Goal: Information Seeking & Learning: Learn about a topic

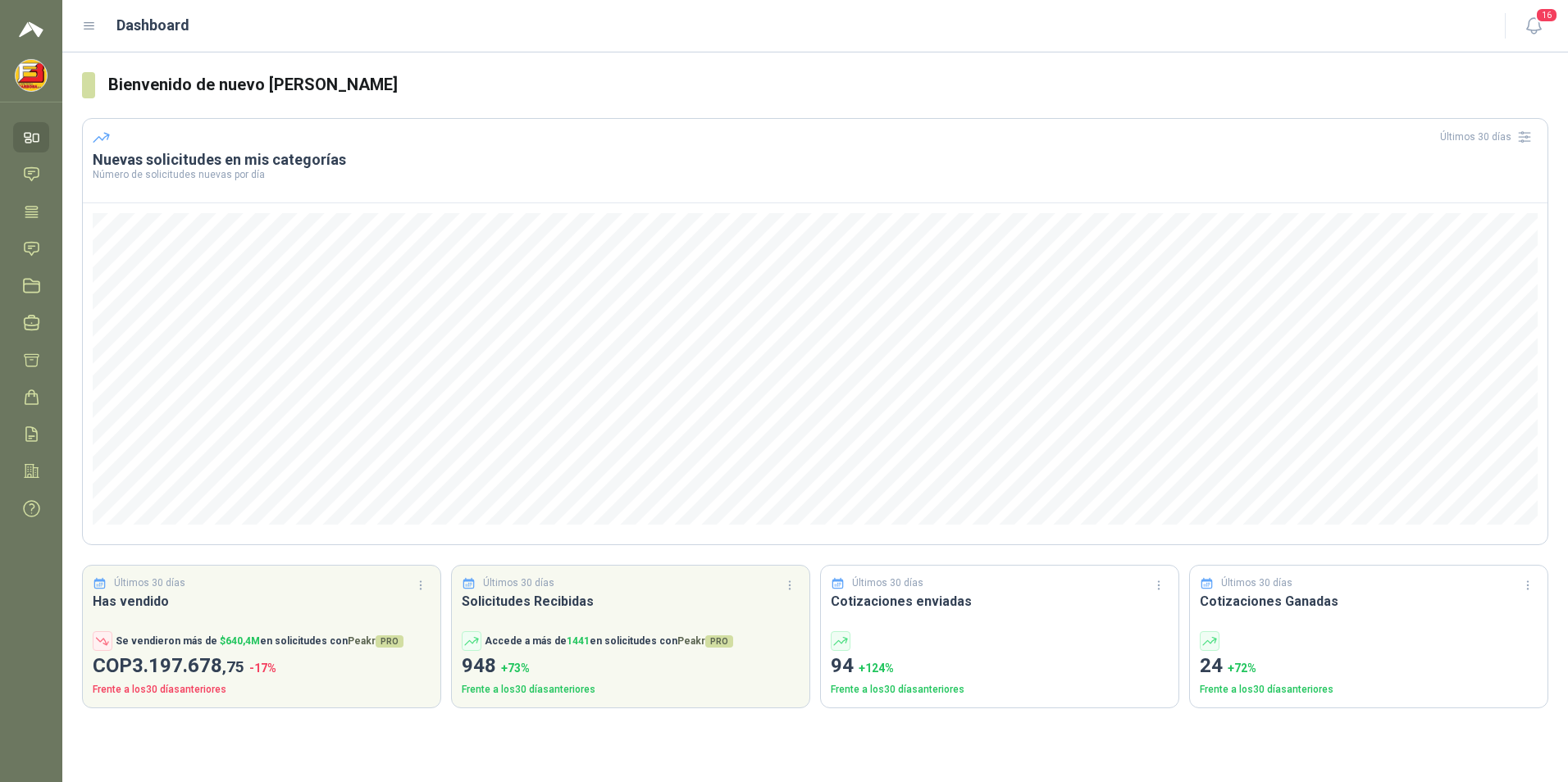
click at [144, 24] on h1 "Dashboard" at bounding box center [153, 26] width 73 height 23
click at [95, 32] on icon at bounding box center [89, 26] width 14 height 14
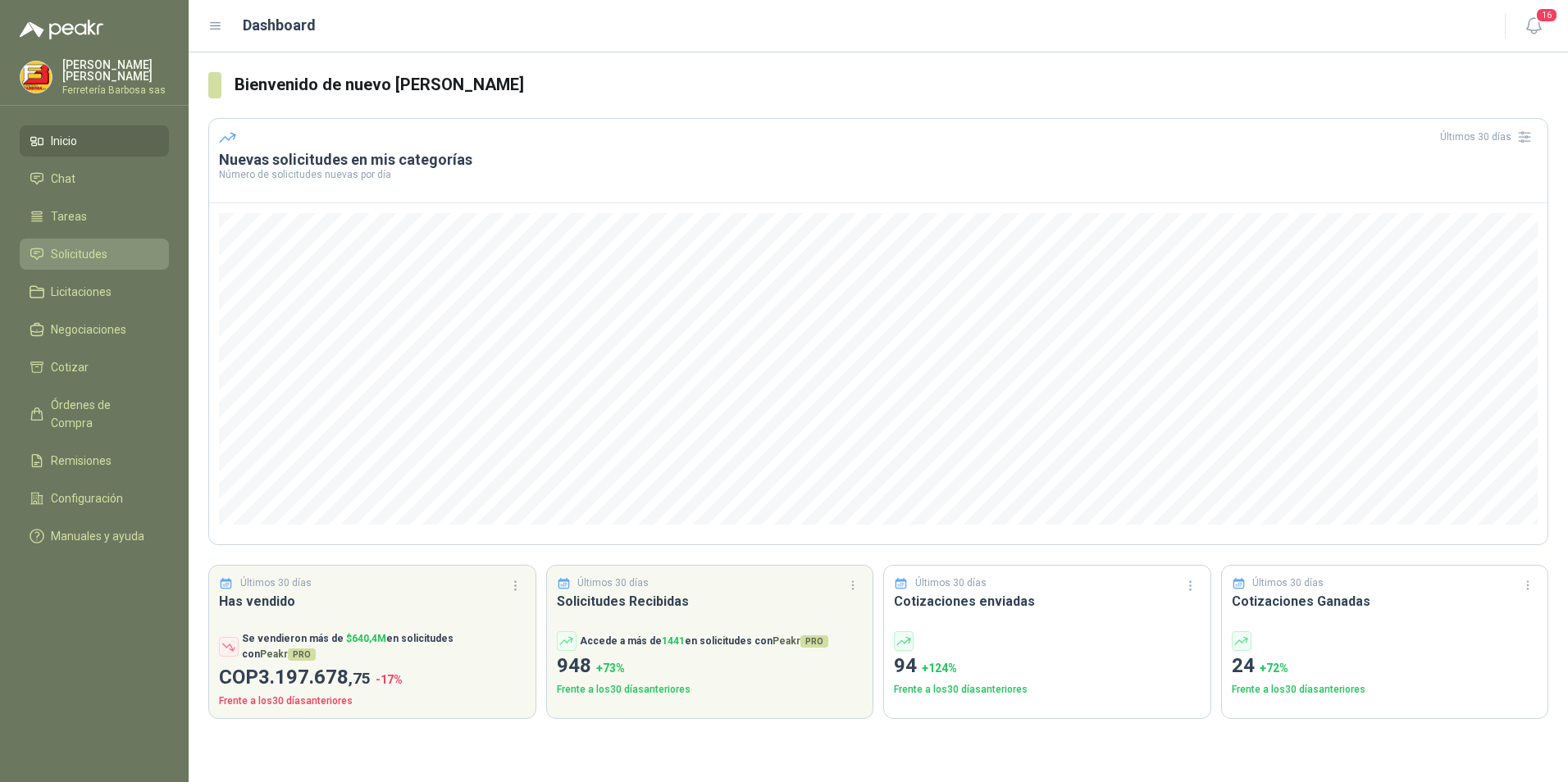
click at [75, 252] on span "Solicitudes" at bounding box center [78, 253] width 56 height 18
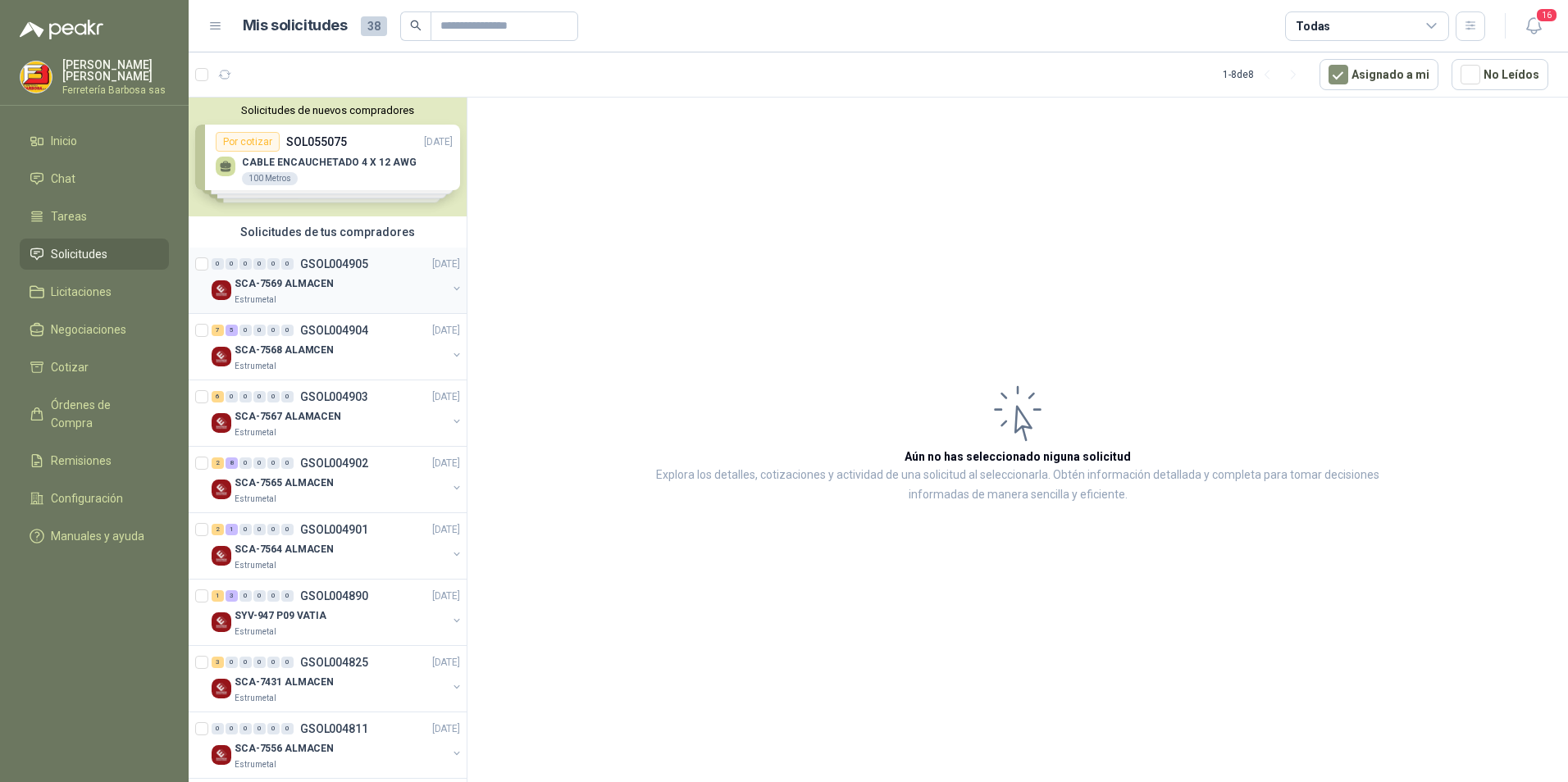
click at [297, 278] on p "SCA-7569 ALMACEN" at bounding box center [284, 284] width 99 height 15
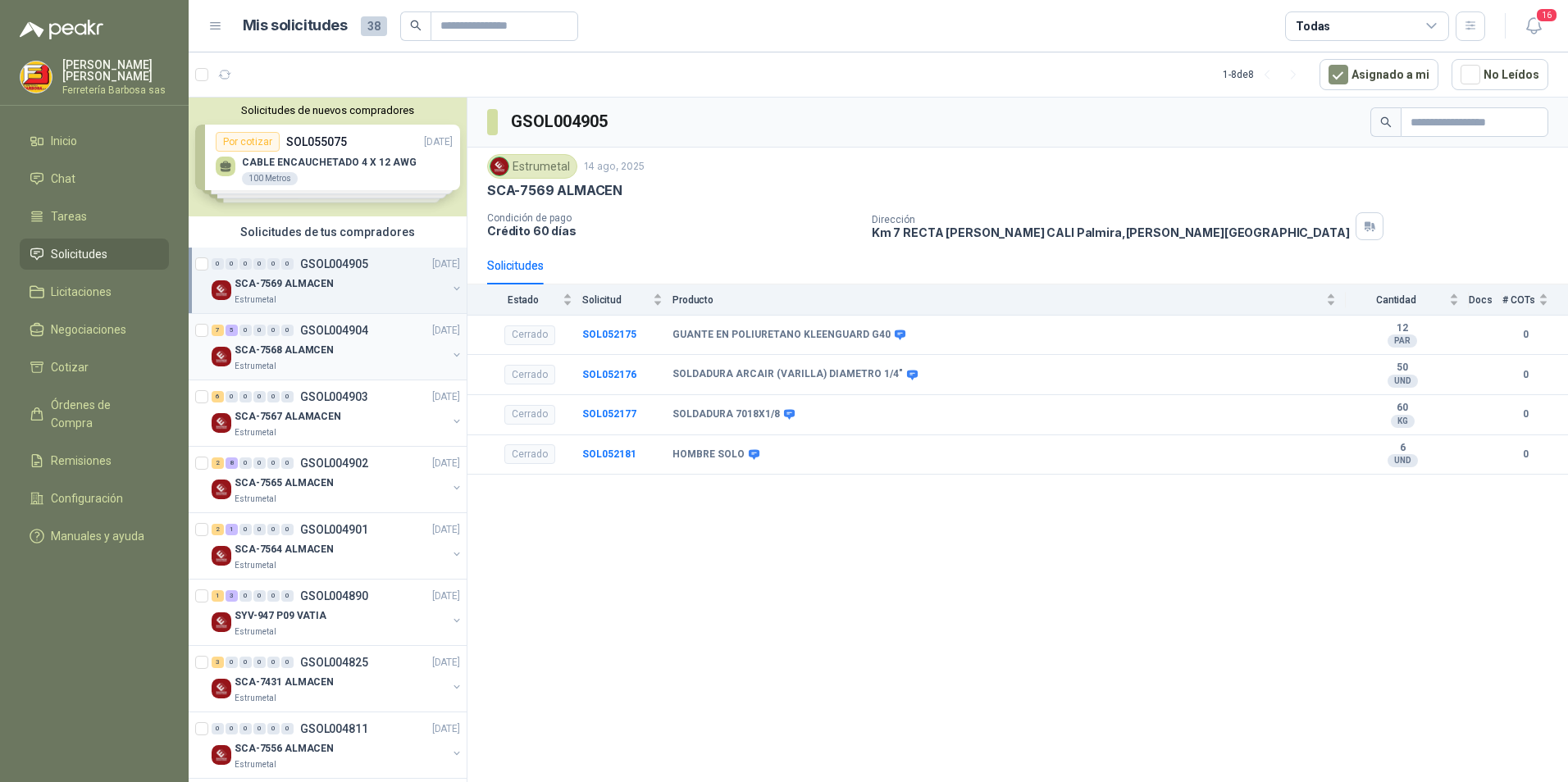
click at [324, 346] on p "SCA-7568 ALAMCEN" at bounding box center [284, 350] width 99 height 15
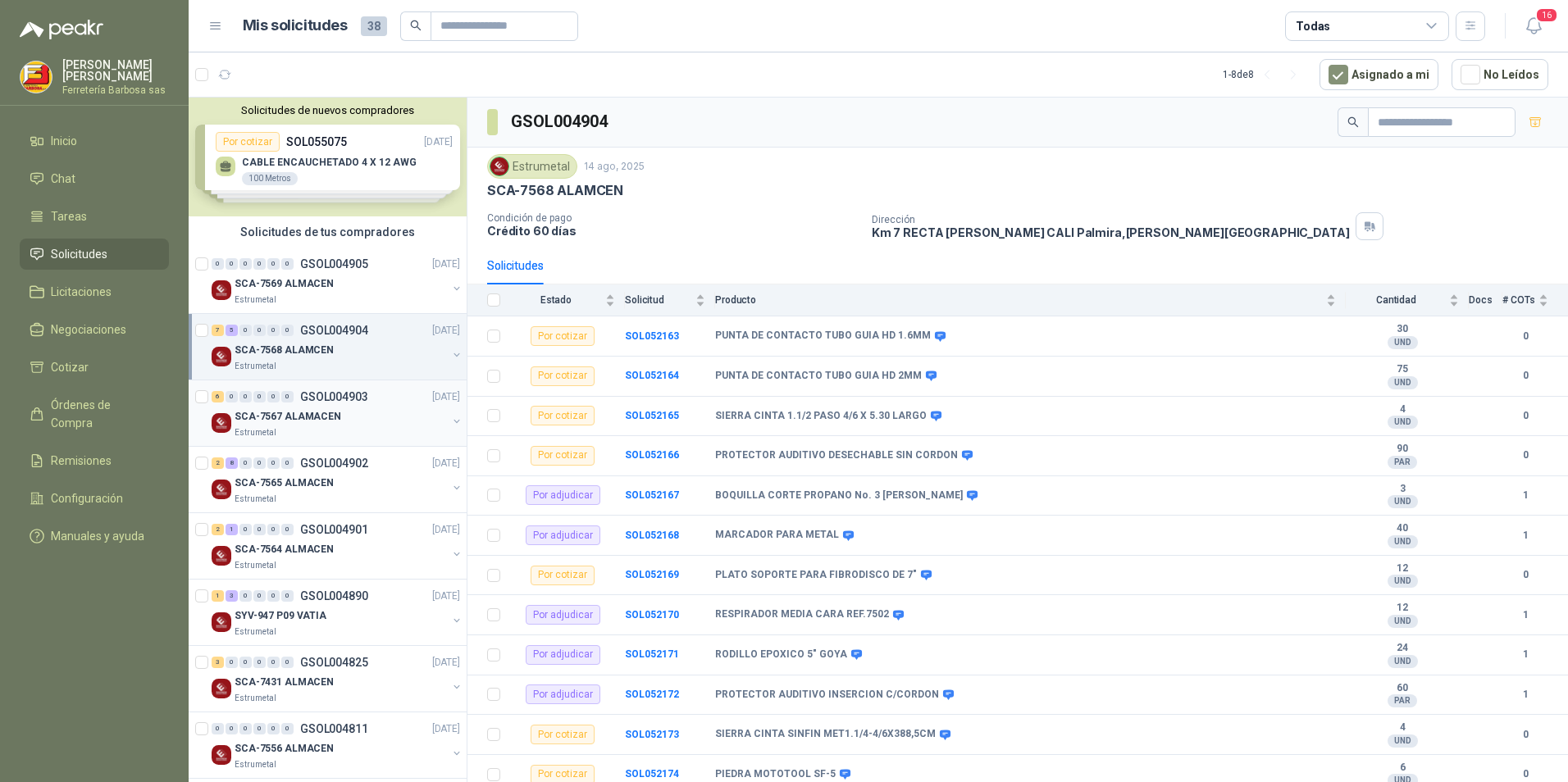
click at [337, 410] on div "SCA-7567 ALAMACEN" at bounding box center [340, 416] width 212 height 20
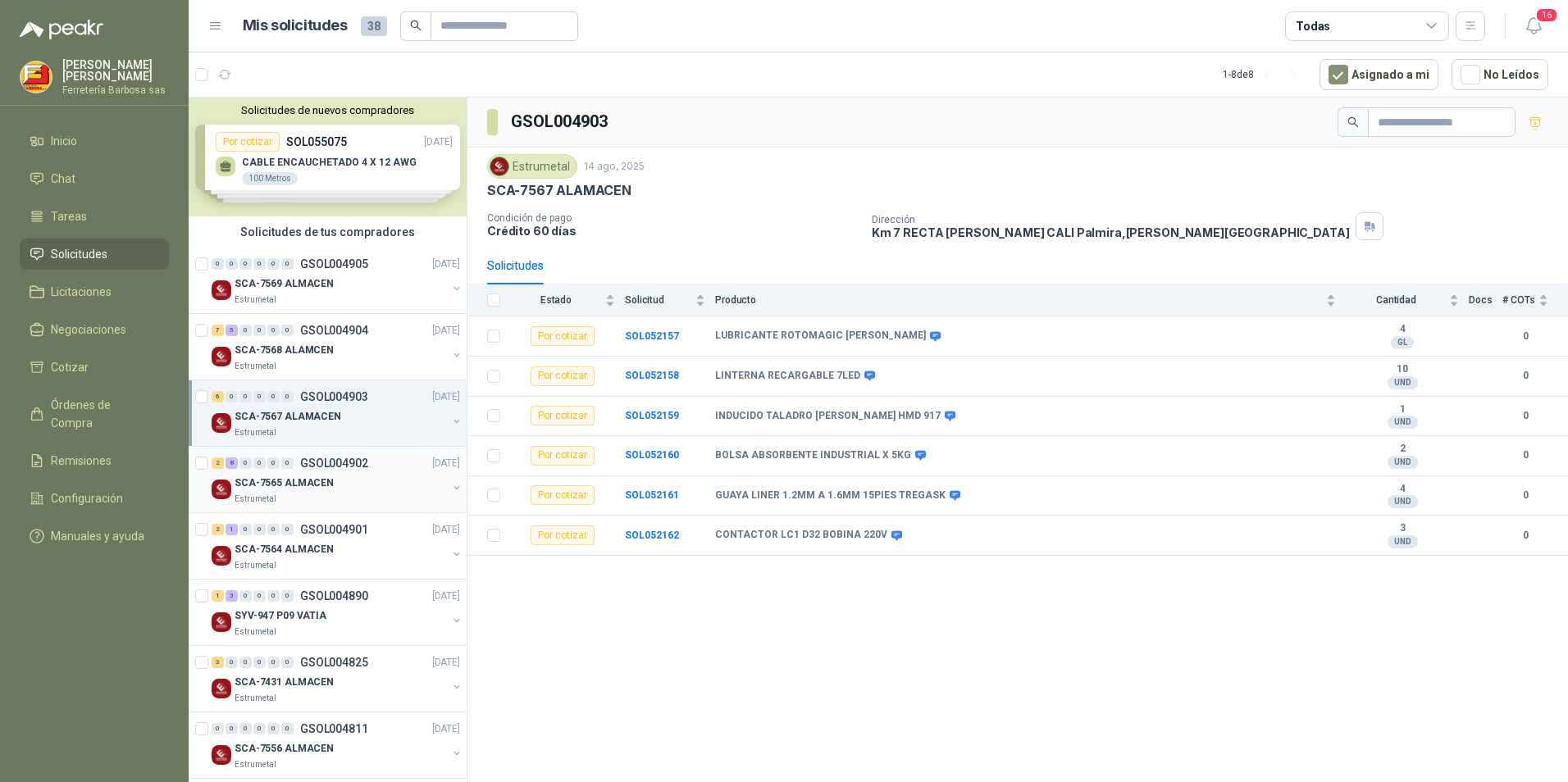
click at [294, 476] on p "SCA-7565 ALMACEN" at bounding box center [284, 483] width 99 height 15
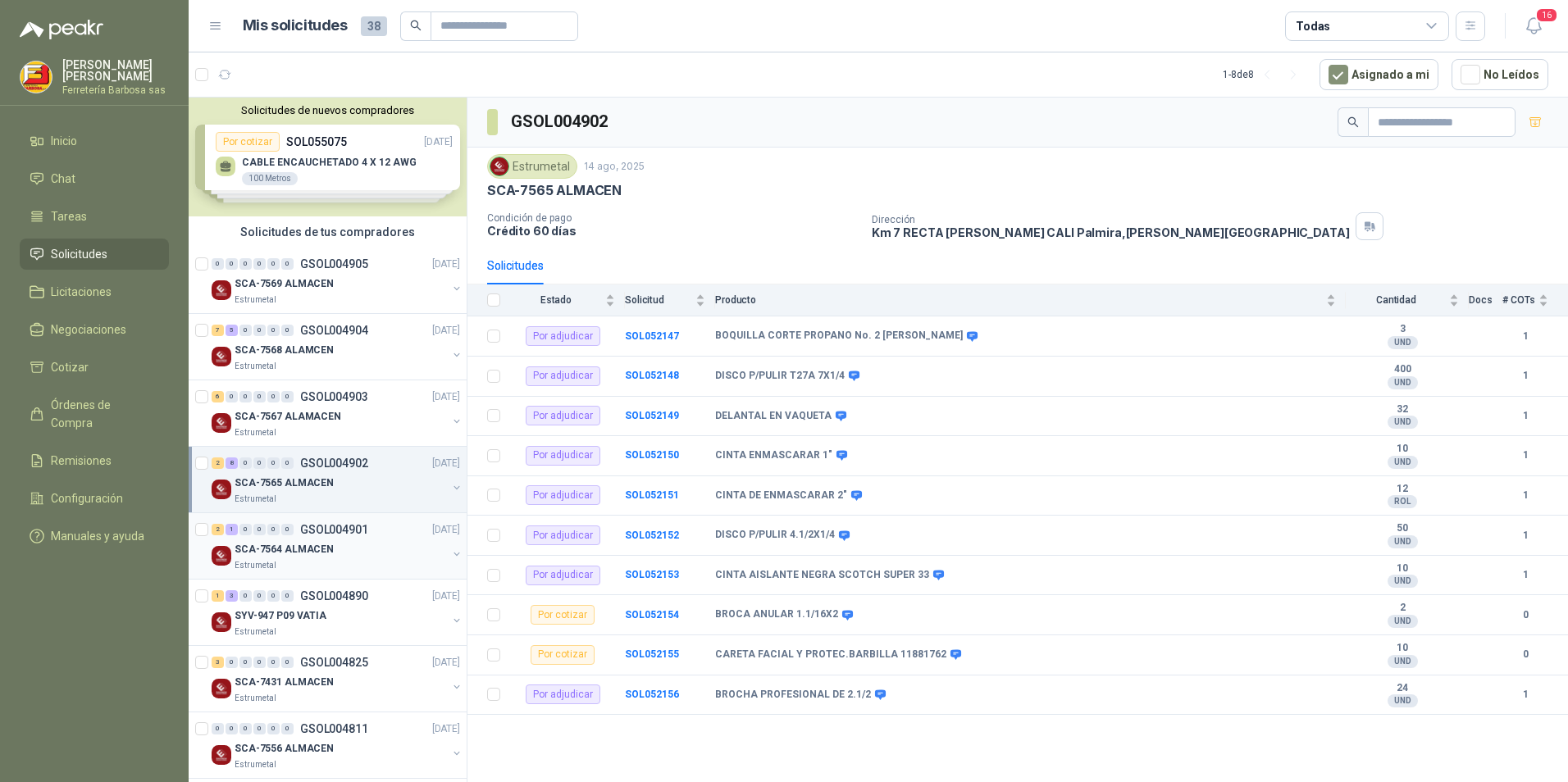
click at [274, 497] on div "SCA-7564 ALMACEN" at bounding box center [340, 549] width 212 height 20
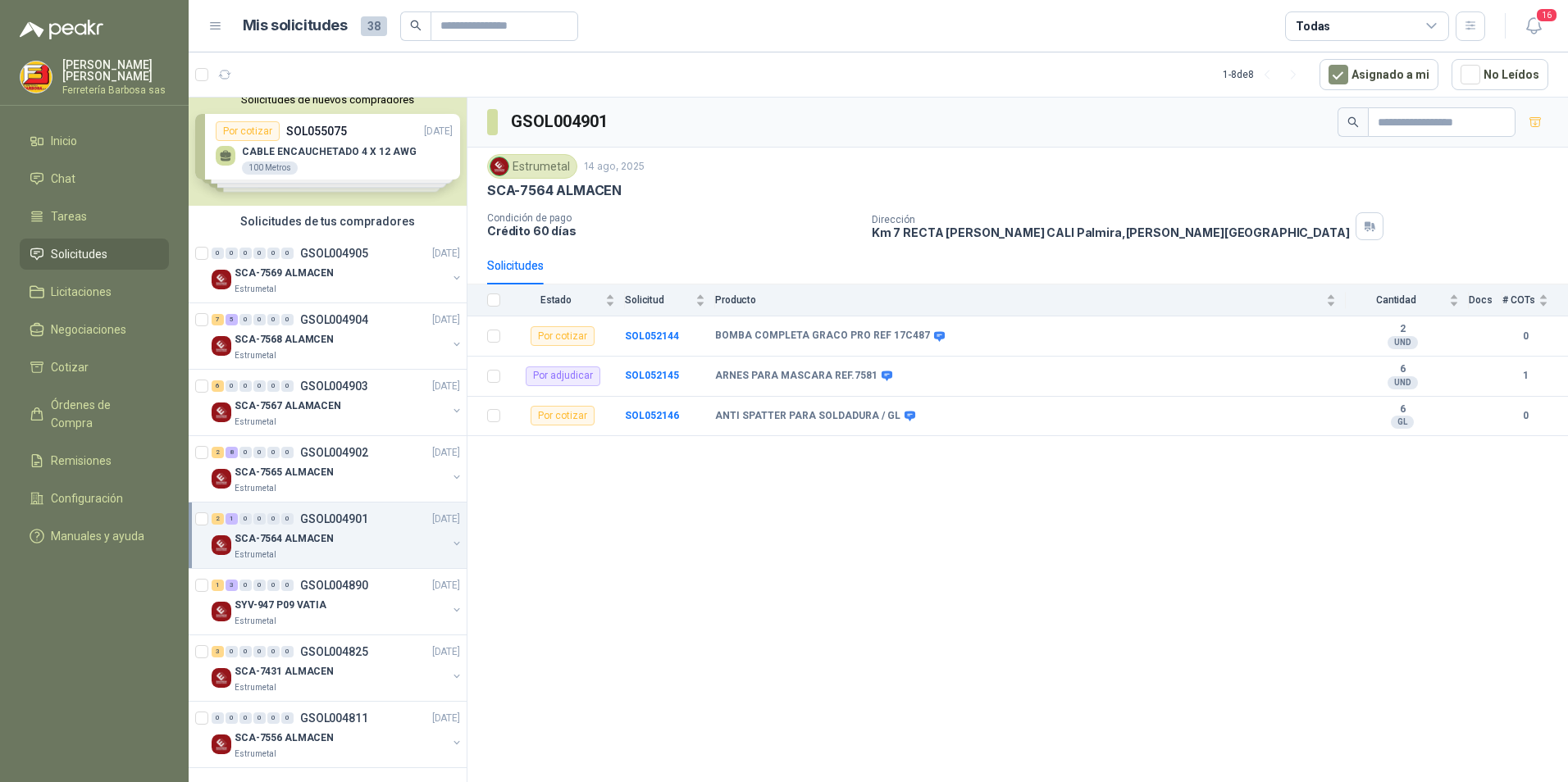
scroll to position [14, 0]
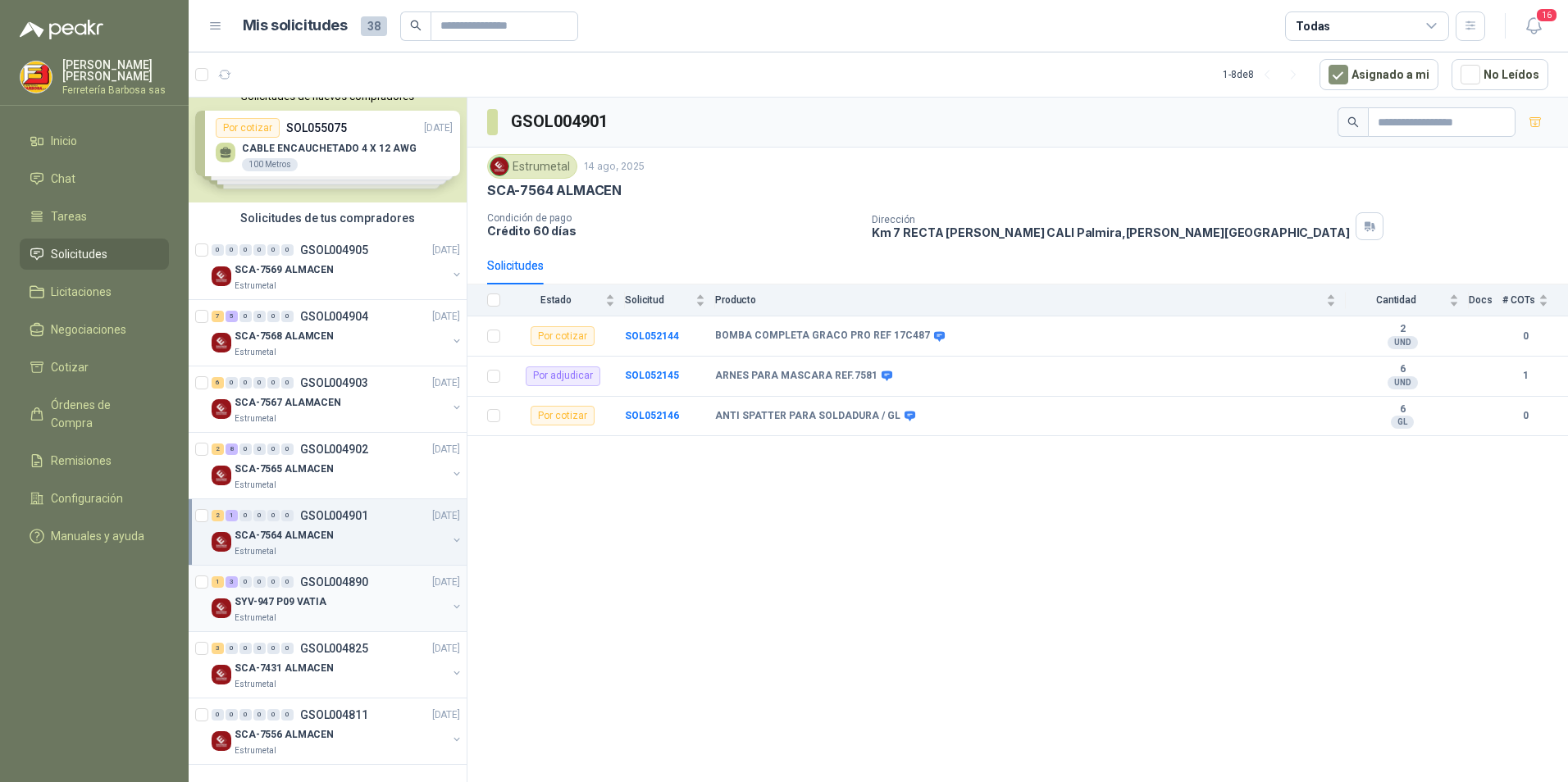
click at [336, 497] on div "SYV-947 P09 VATIA" at bounding box center [340, 601] width 212 height 20
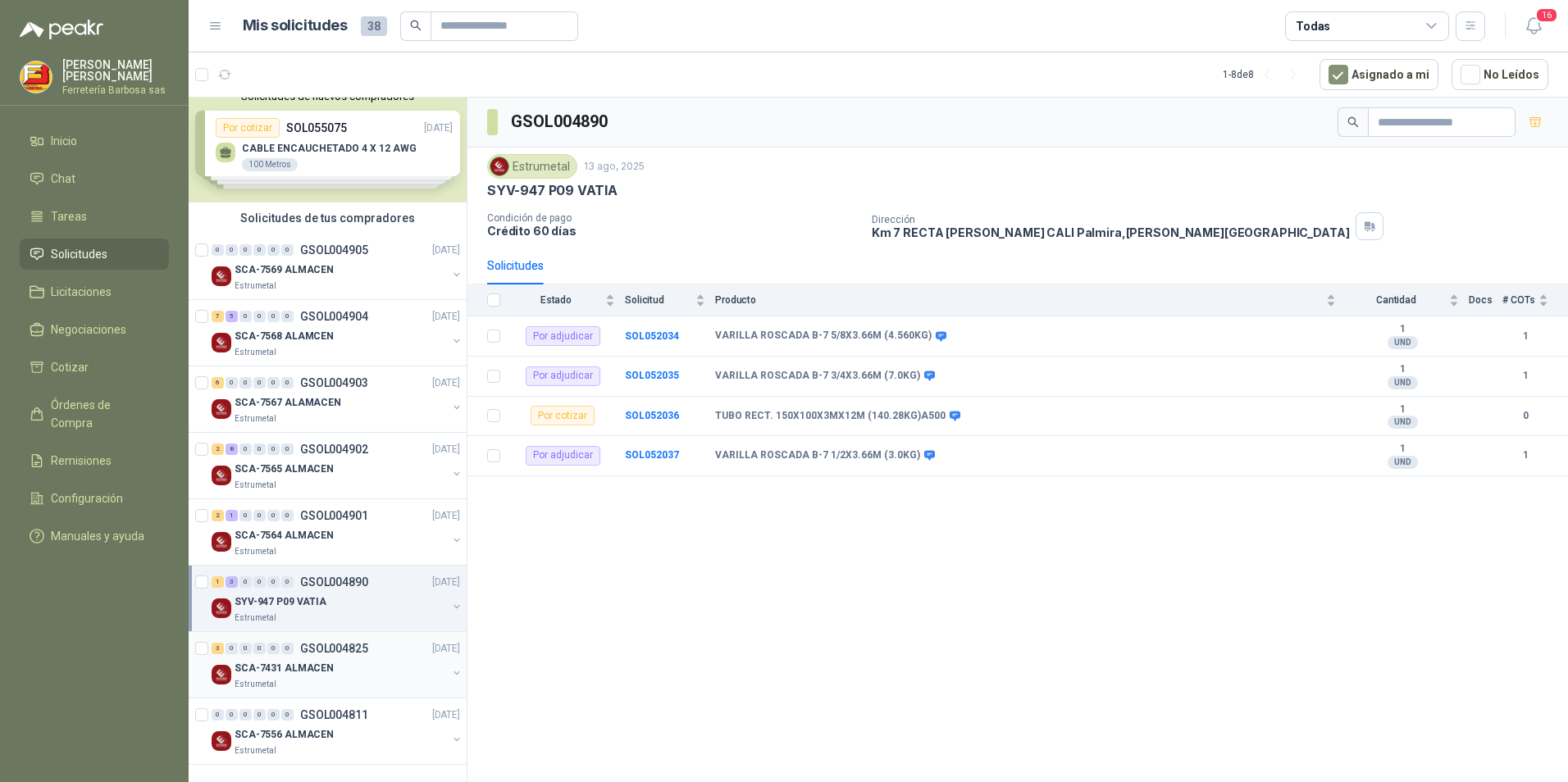
click at [352, 497] on div "SCA-7431 ALMACEN" at bounding box center [340, 668] width 212 height 20
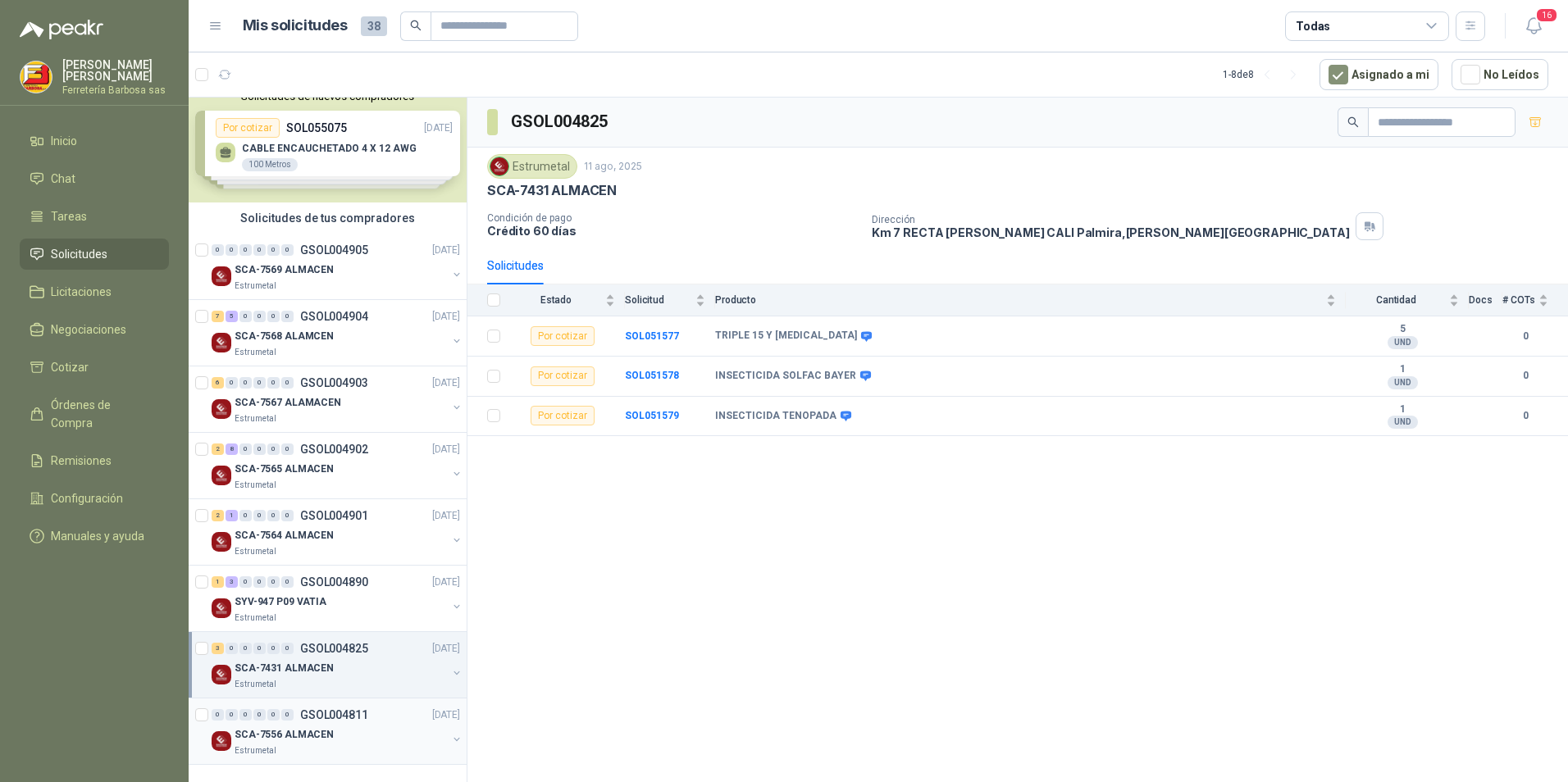
click at [331, 497] on div "SCA-7556 ALMACEN" at bounding box center [340, 734] width 212 height 20
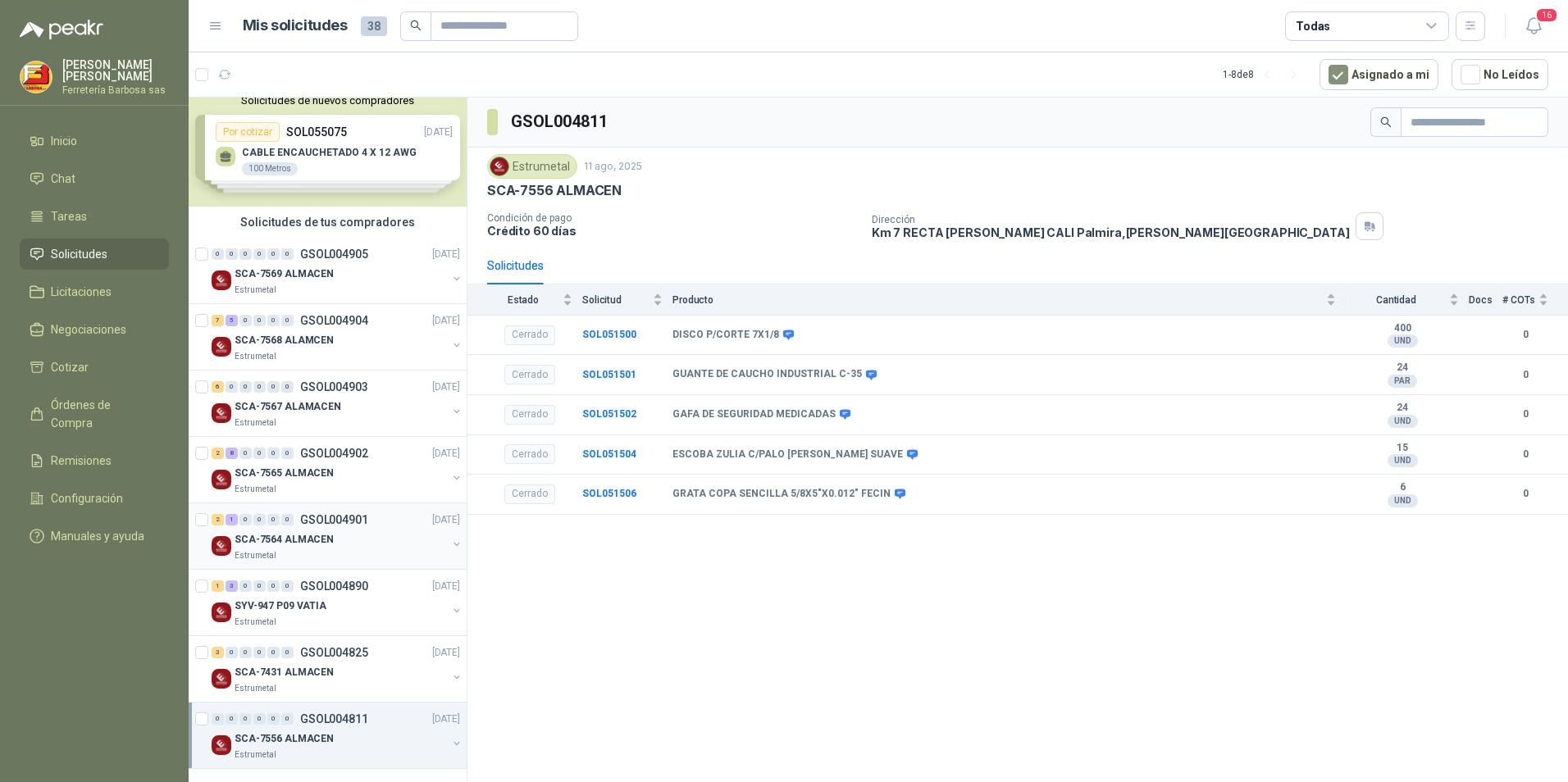
scroll to position [14, 0]
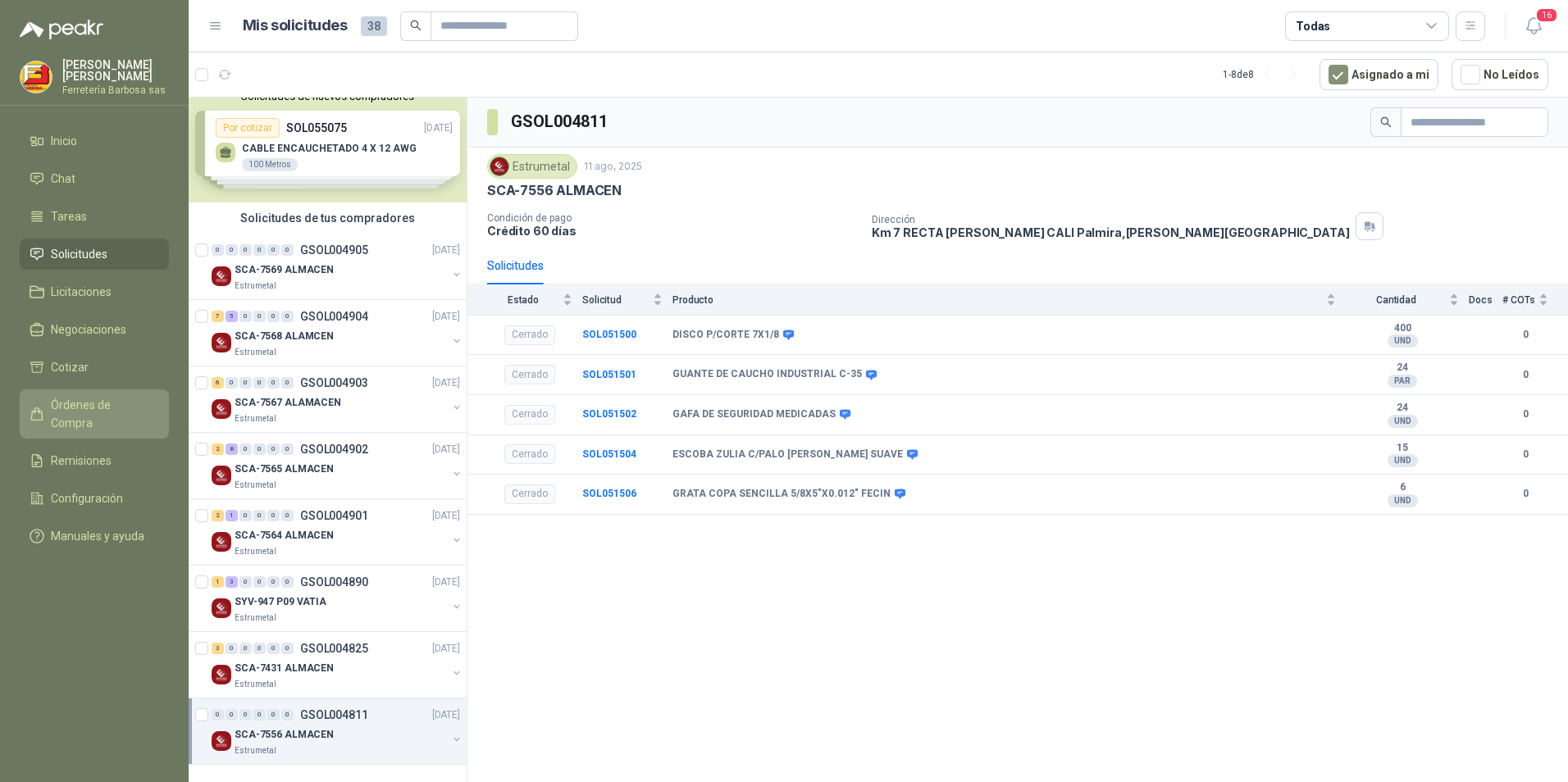
click at [117, 400] on span "Órdenes de Compra" at bounding box center [101, 414] width 102 height 36
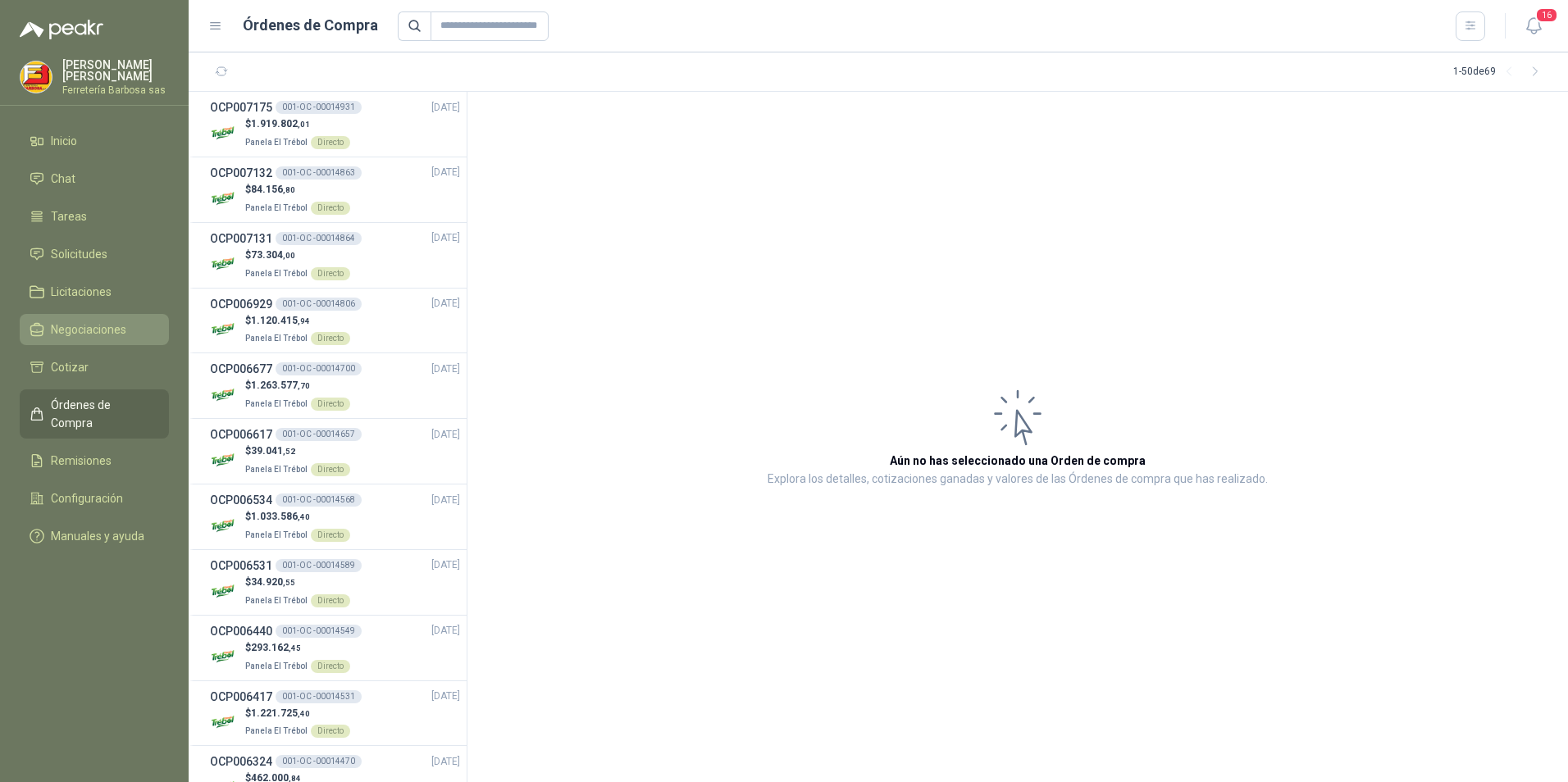
click at [94, 328] on span "Negociaciones" at bounding box center [88, 329] width 76 height 18
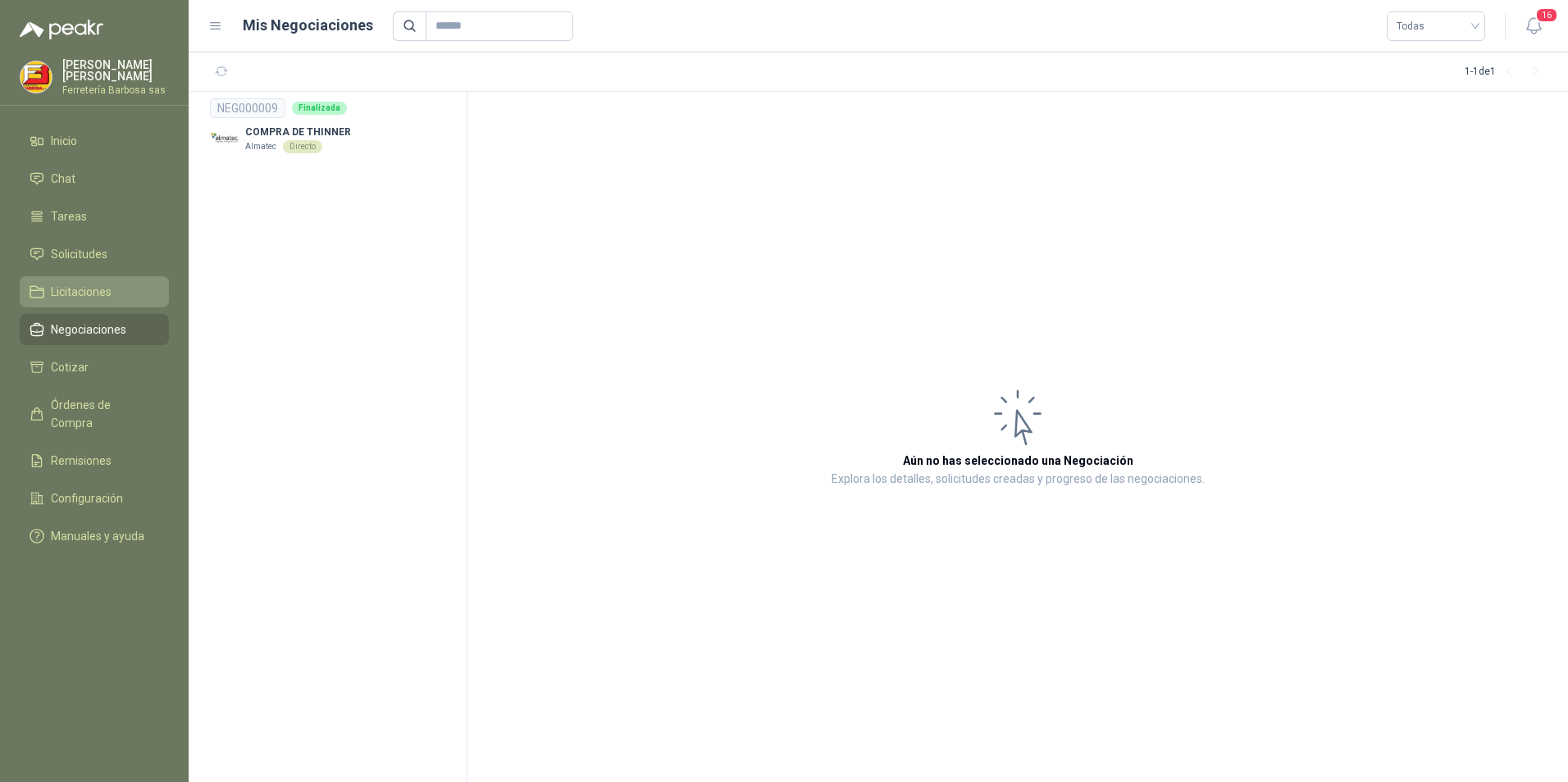
click at [103, 290] on span "Licitaciones" at bounding box center [80, 292] width 60 height 18
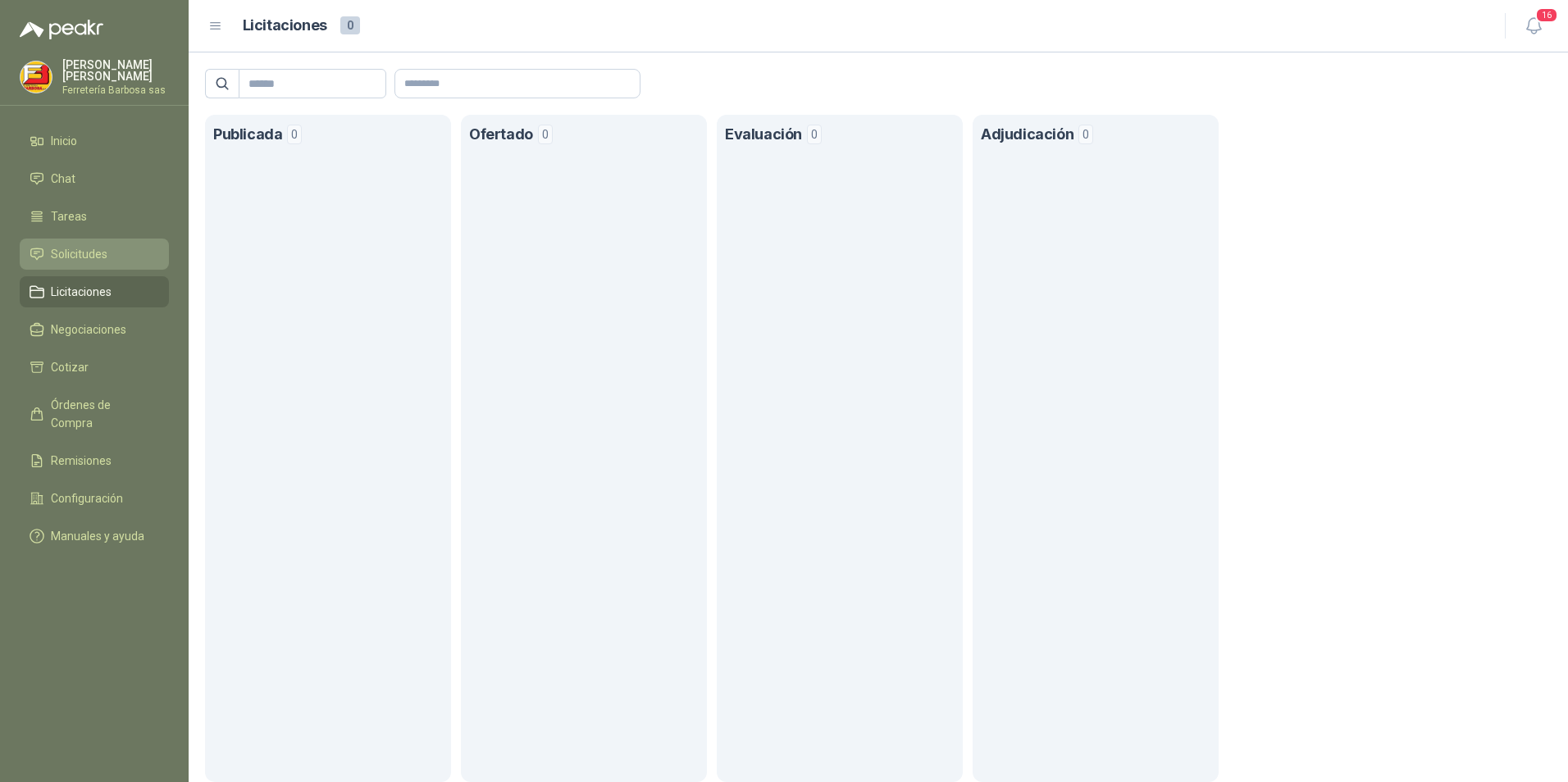
click at [104, 254] on span "Solicitudes" at bounding box center [78, 253] width 56 height 18
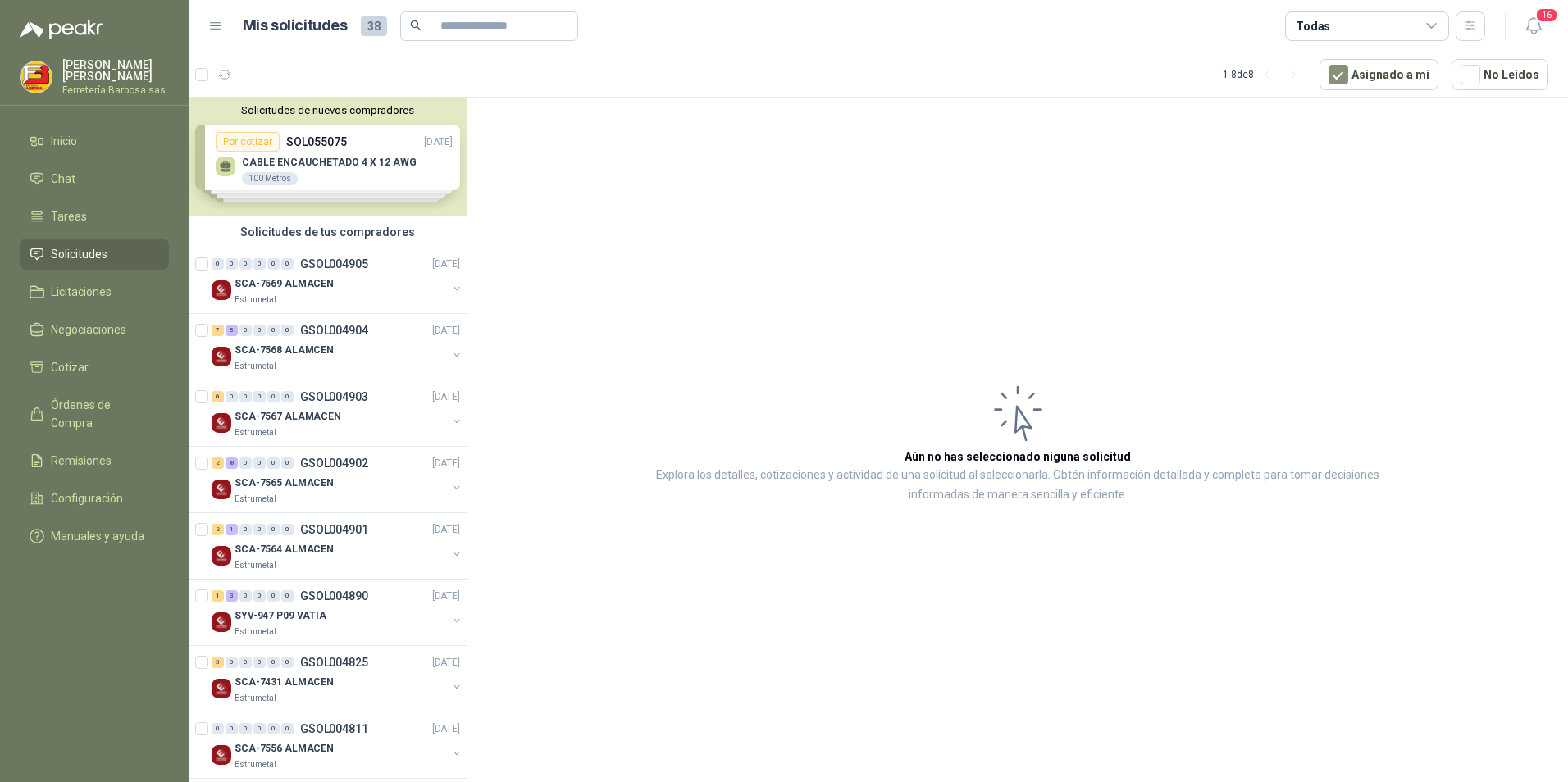
click at [308, 171] on div "Solicitudes de nuevos compradores Por cotizar SOL055075 [DATE] CABLE ENCAUCHETA…" at bounding box center [327, 157] width 278 height 119
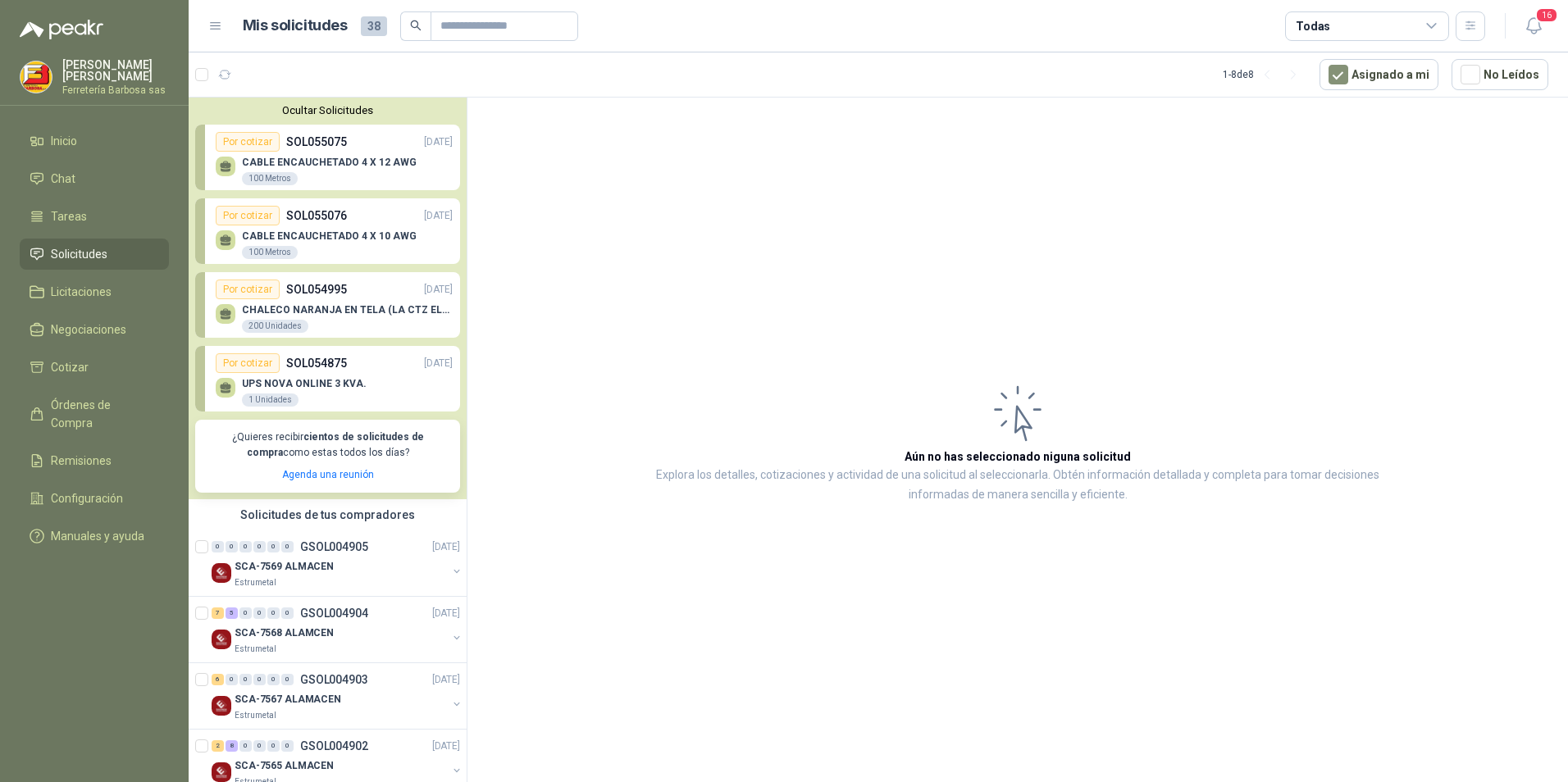
click at [385, 441] on b "cientos de solicitudes de compra" at bounding box center [335, 445] width 177 height 27
click at [361, 374] on div "UPS NOVA ONLINE 3 KVA. 1 Unidades" at bounding box center [335, 390] width 237 height 34
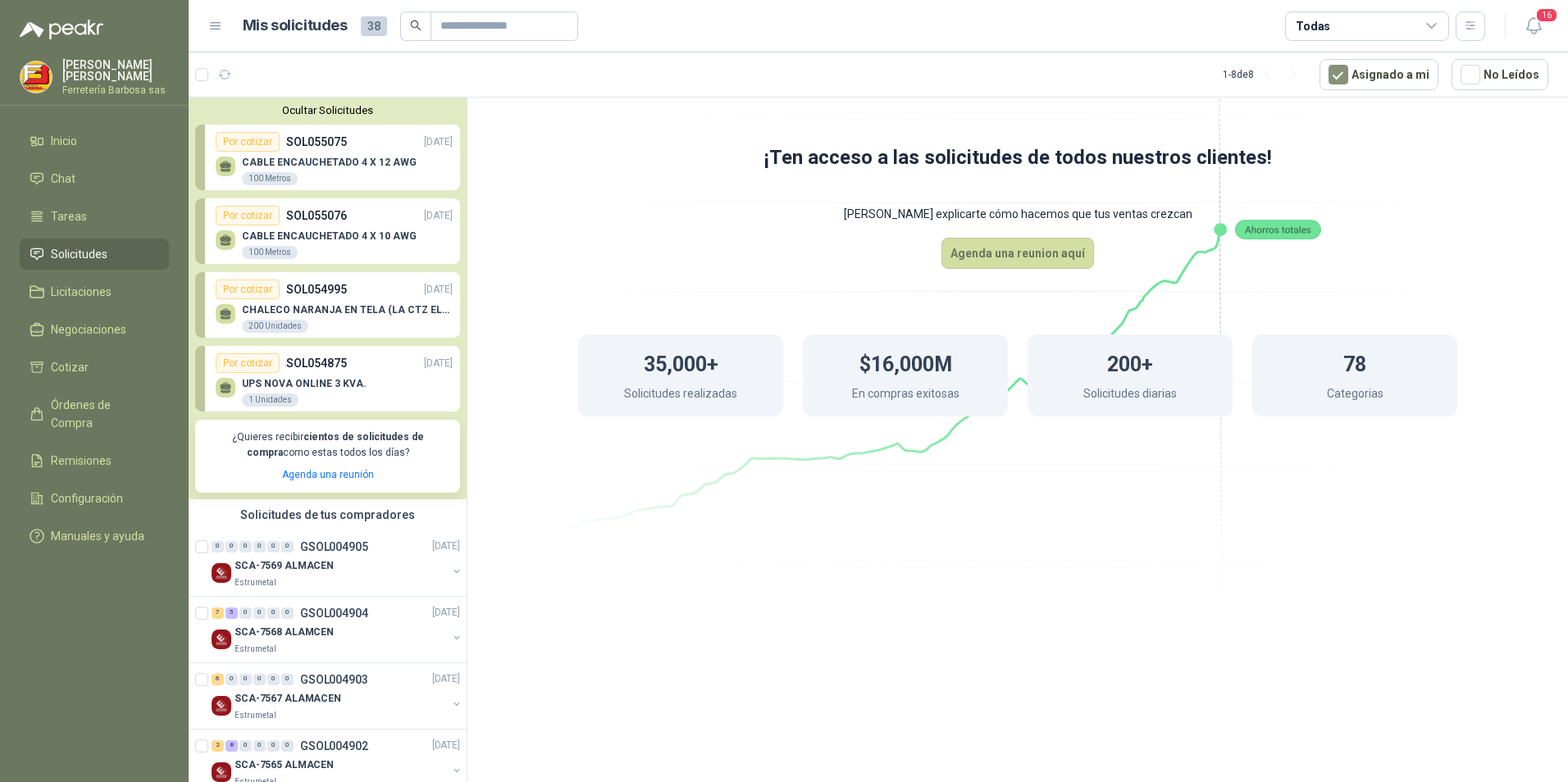
click at [357, 152] on div "Por cotizar SOL055075 [DATE]" at bounding box center [335, 141] width 237 height 20
click at [285, 497] on div "Solicitudes de tus compradores" at bounding box center [327, 514] width 278 height 32
click at [276, 440] on p "¿Quieres recibir cientos de solicitudes de compra como estas todos los días?" at bounding box center [327, 445] width 245 height 32
click at [264, 394] on div "1 Unidades" at bounding box center [270, 401] width 56 height 13
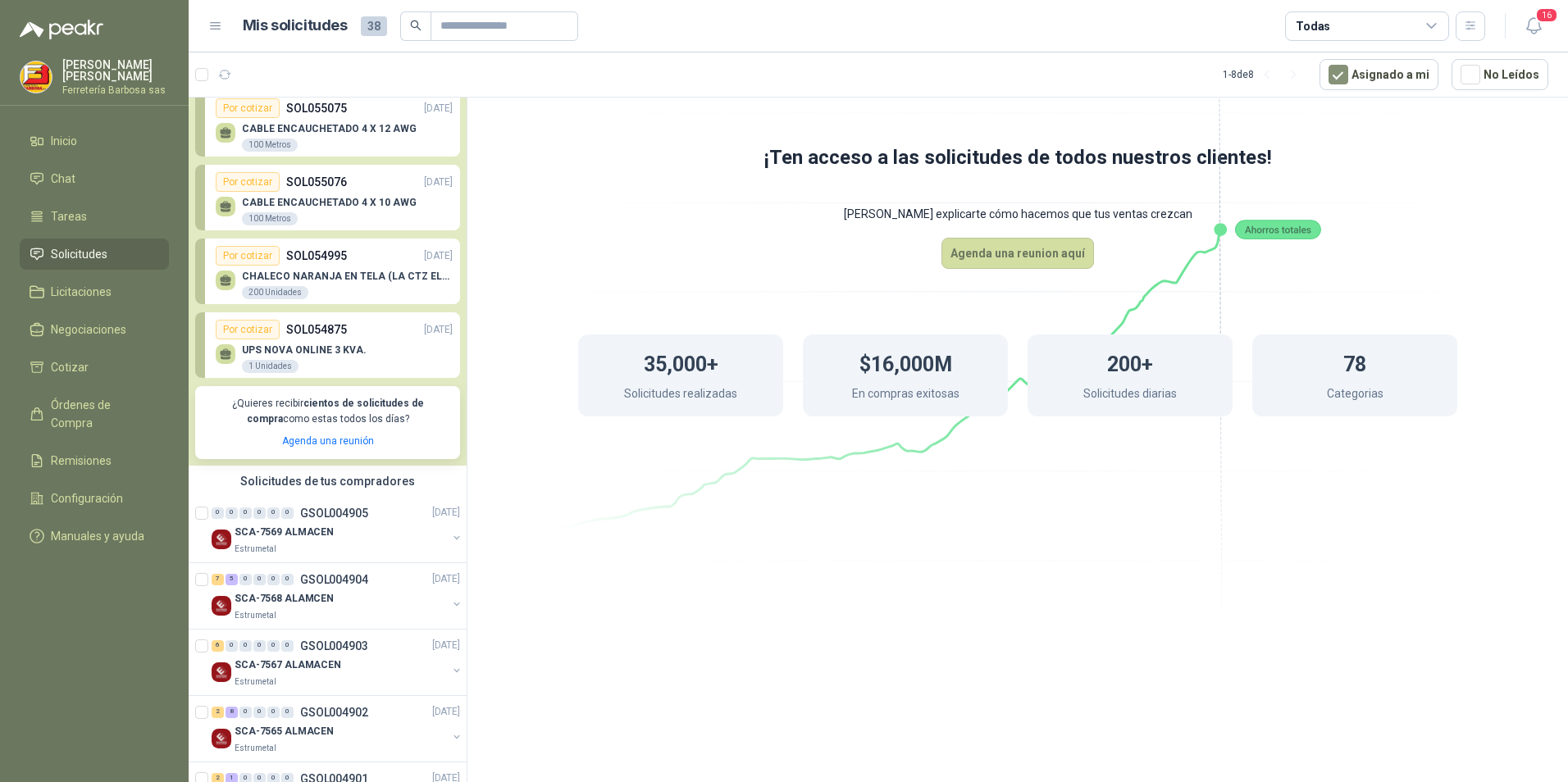
scroll to position [82, 0]
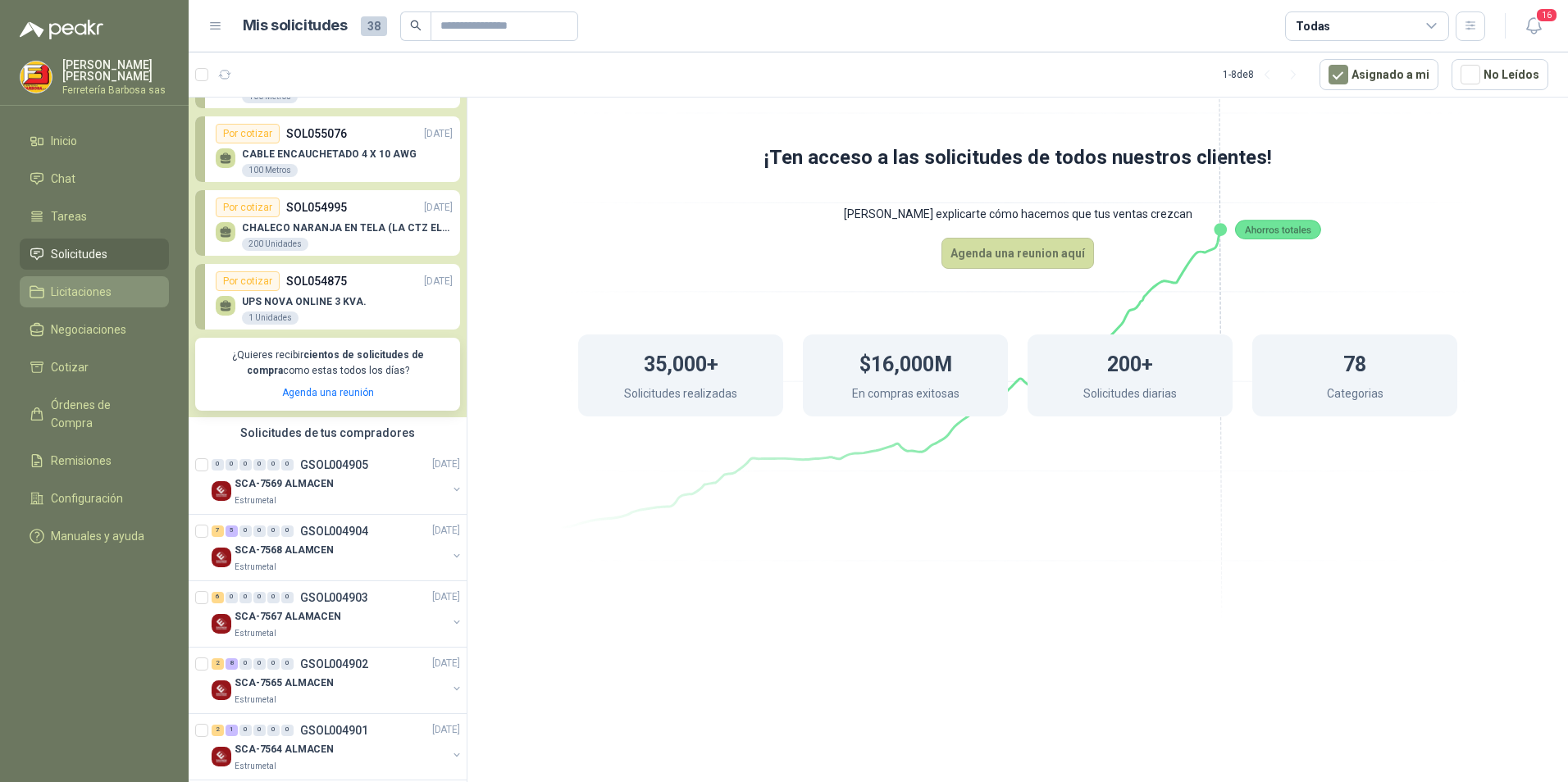
click at [81, 283] on span "Licitaciones" at bounding box center [80, 292] width 60 height 18
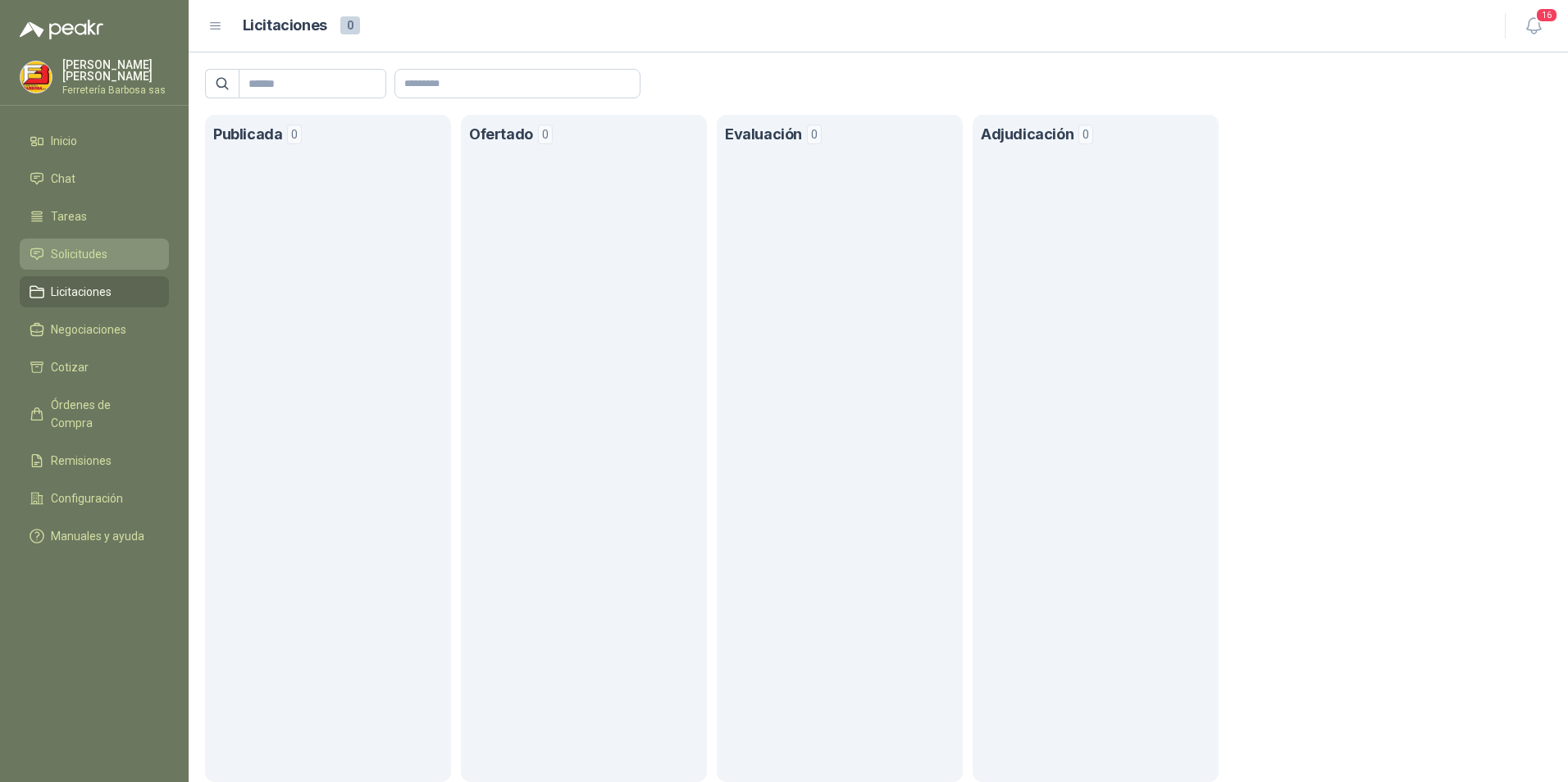
click at [116, 250] on li "Solicitudes" at bounding box center [94, 253] width 129 height 18
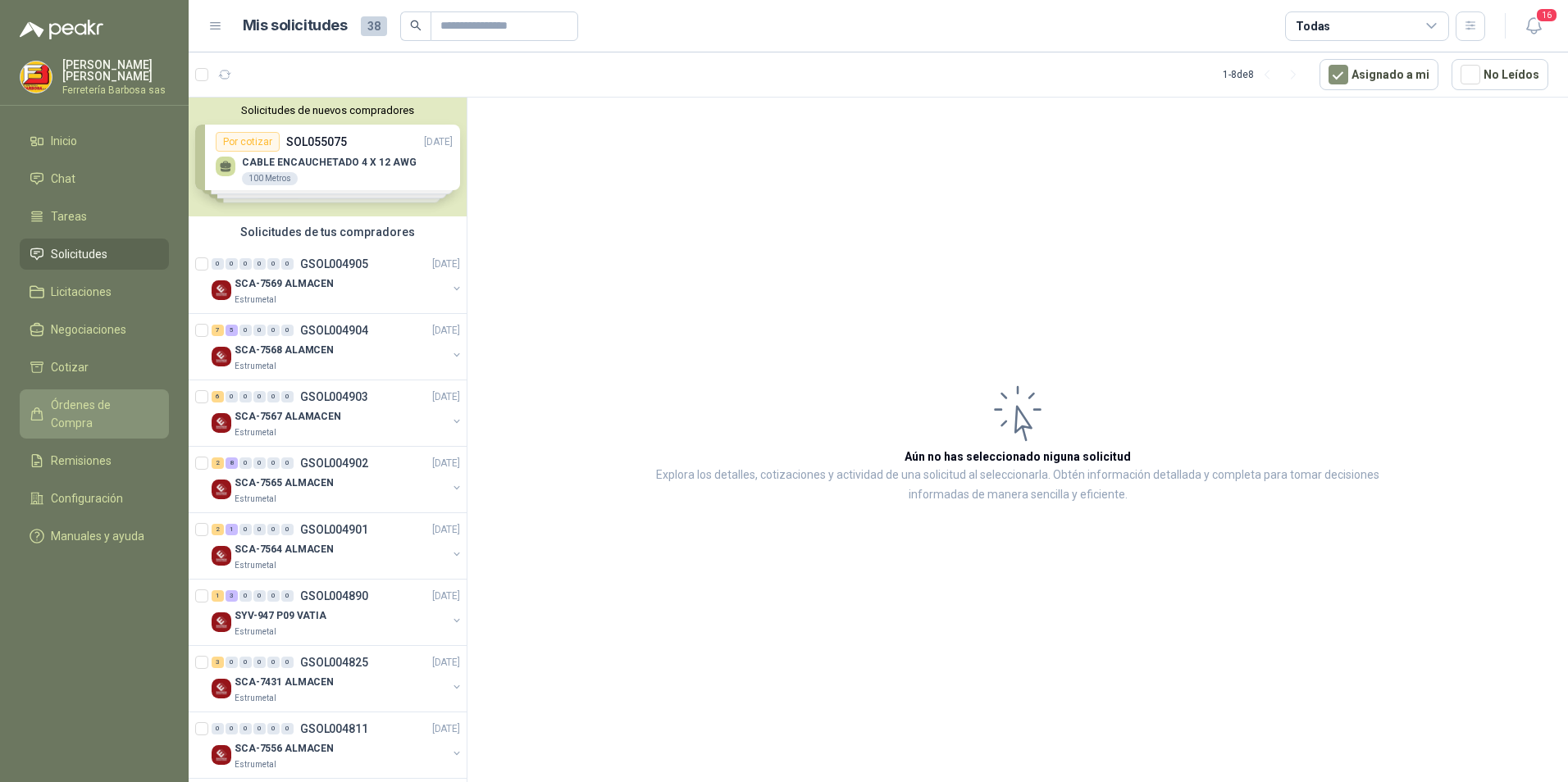
click at [95, 406] on span "Órdenes de Compra" at bounding box center [101, 414] width 102 height 36
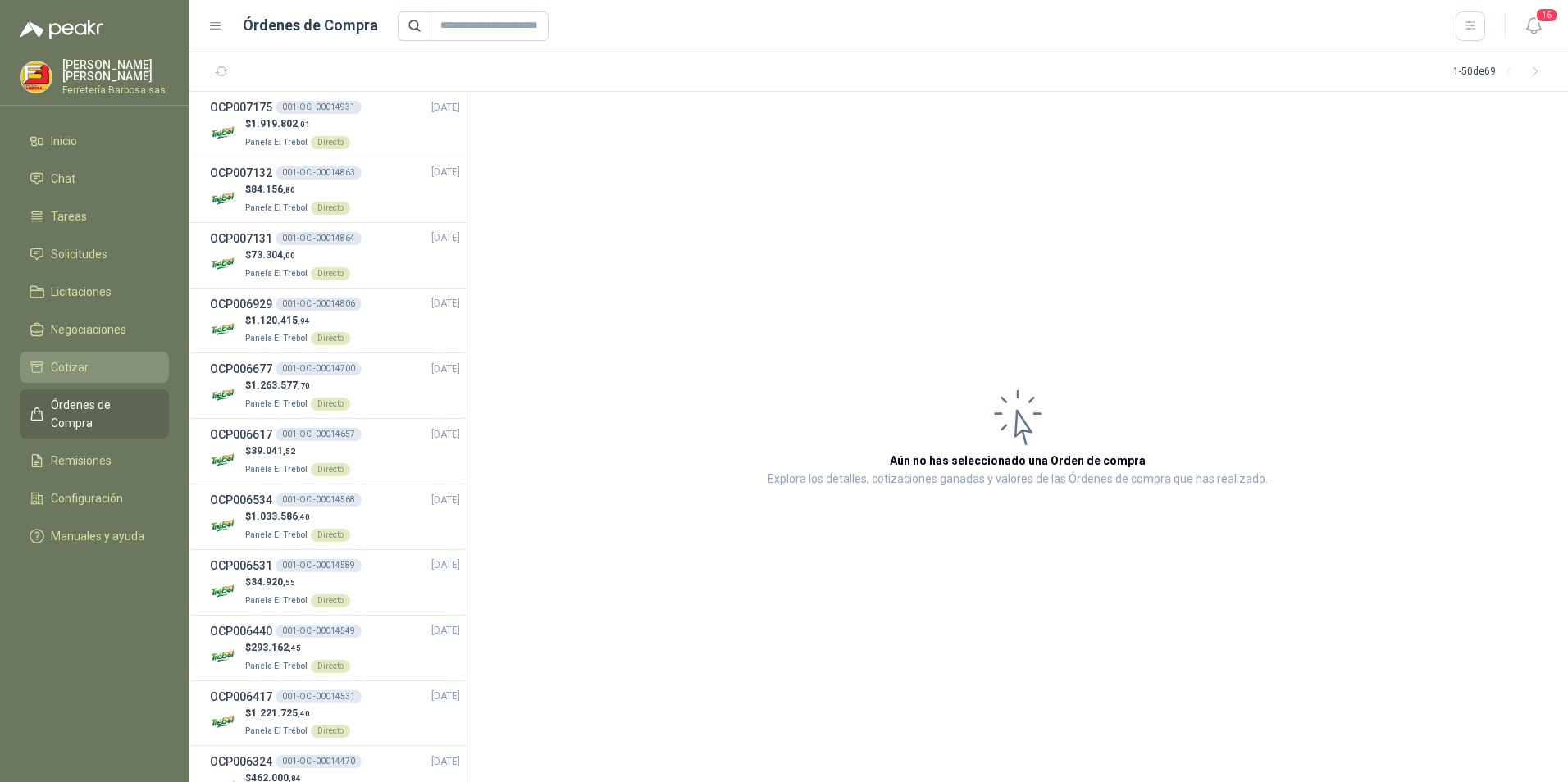
click at [66, 362] on span "Cotizar" at bounding box center [69, 367] width 37 height 18
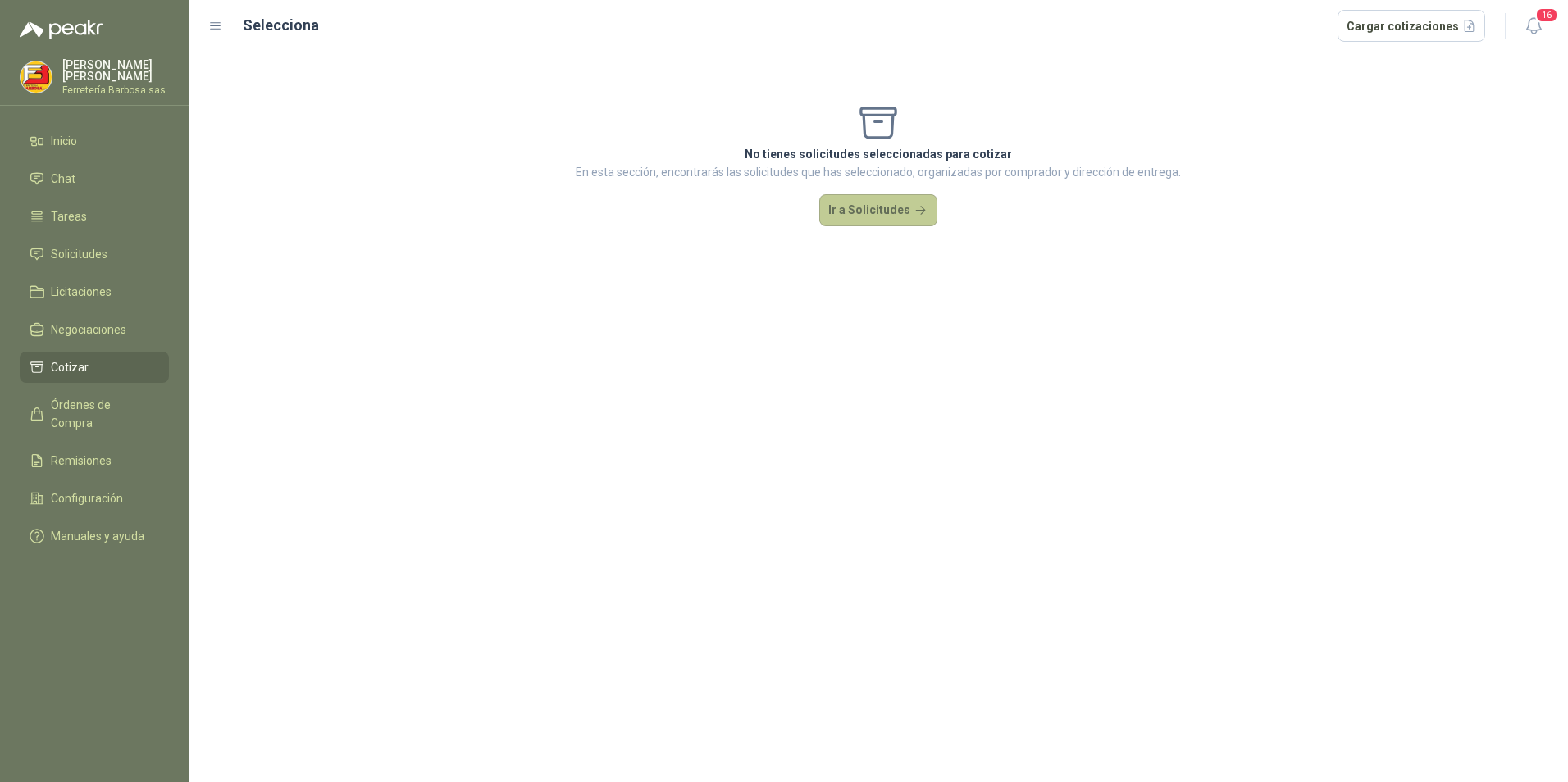
click at [831, 210] on button "Ir a Solicitudes" at bounding box center [878, 210] width 118 height 33
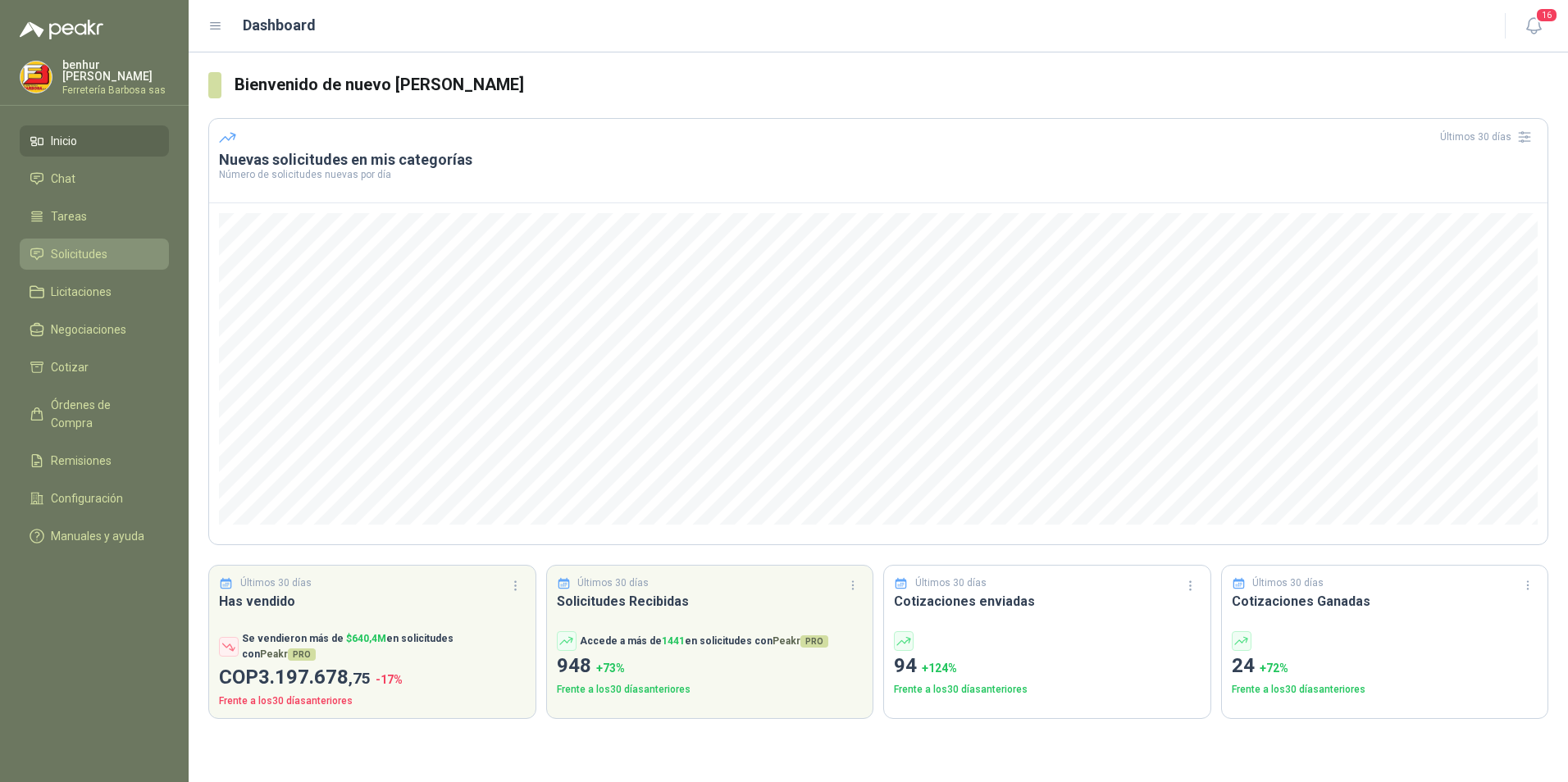
click at [66, 256] on span "Solicitudes" at bounding box center [78, 253] width 56 height 18
